Goal: Task Accomplishment & Management: Use online tool/utility

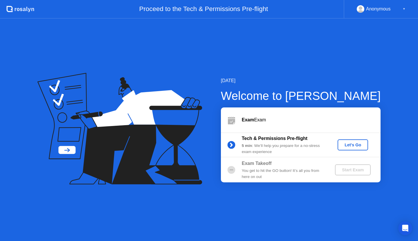
click at [347, 140] on button "Let's Go" at bounding box center [353, 144] width 30 height 11
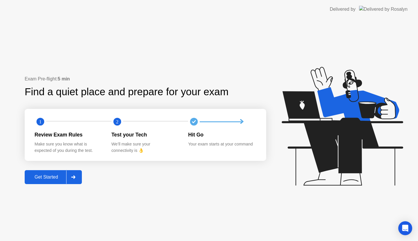
click at [53, 177] on div "Get Started" at bounding box center [46, 176] width 40 height 5
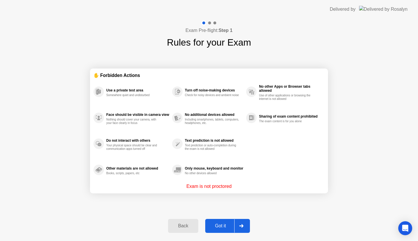
click at [237, 224] on div at bounding box center [241, 225] width 14 height 13
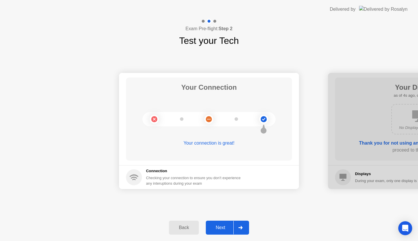
click at [237, 228] on div at bounding box center [240, 227] width 14 height 13
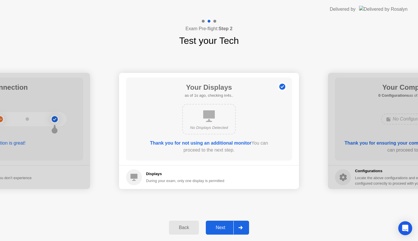
click at [237, 228] on div at bounding box center [240, 227] width 14 height 13
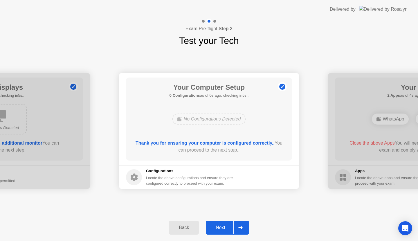
click at [237, 228] on div at bounding box center [240, 227] width 14 height 13
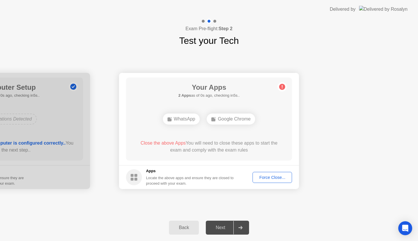
click at [276, 180] on button "Force Close..." at bounding box center [272, 177] width 39 height 11
click at [269, 175] on div "Force Close..." at bounding box center [272, 177] width 35 height 5
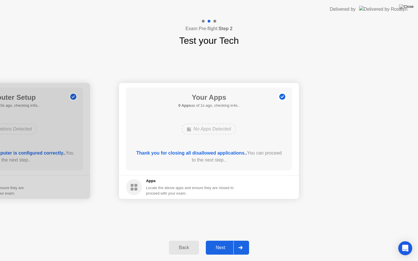
click at [244, 241] on div at bounding box center [240, 247] width 14 height 13
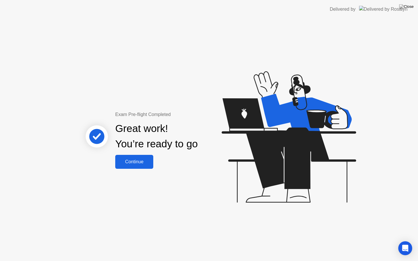
click at [148, 163] on div "Continue" at bounding box center [134, 161] width 35 height 5
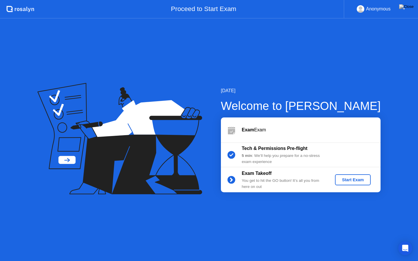
click at [344, 179] on div "Start Exam" at bounding box center [352, 180] width 31 height 5
